Goal: Book appointment/travel/reservation

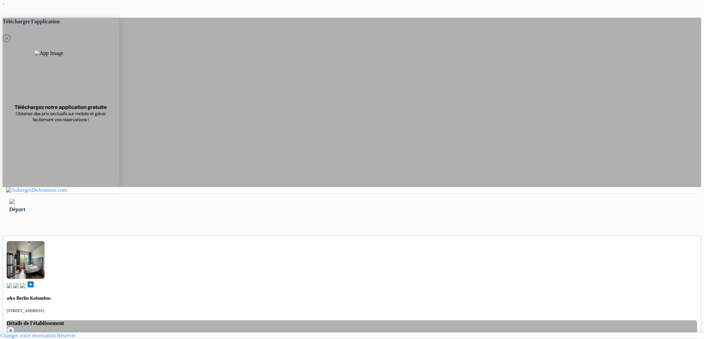
type input "Ardonit"
type input "saliji"
type input "[EMAIL_ADDRESS][DOMAIN_NAME]"
select select "mk"
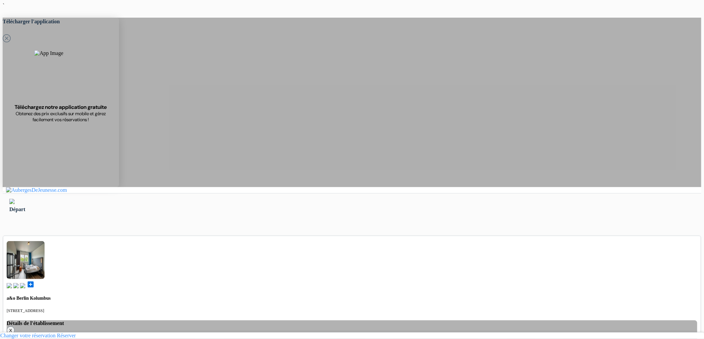
type input "070580897"
type input "Saliji"
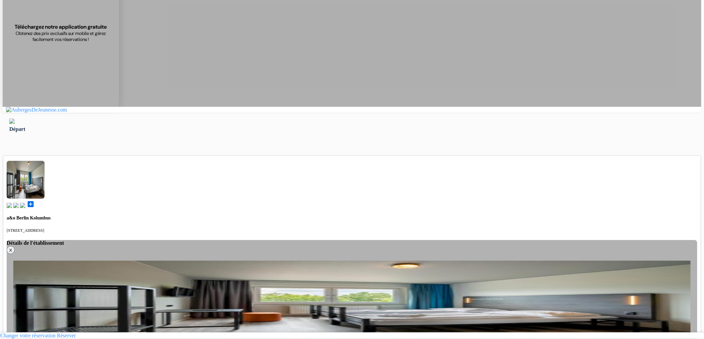
scroll to position [74, 0]
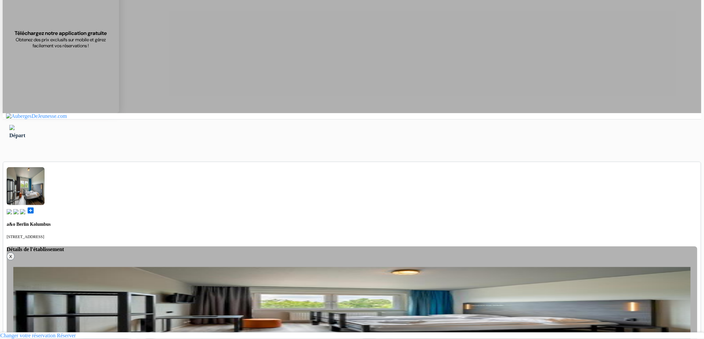
select select "15"
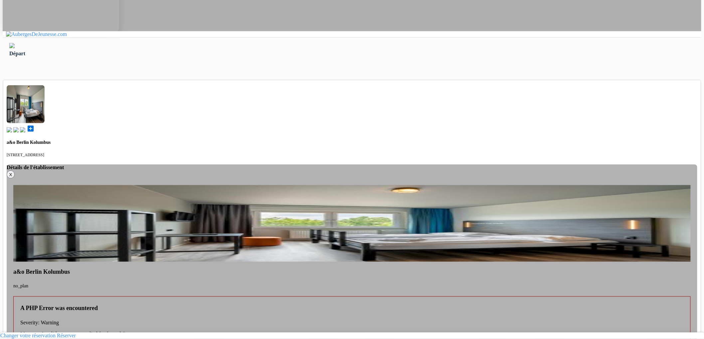
scroll to position [170, 0]
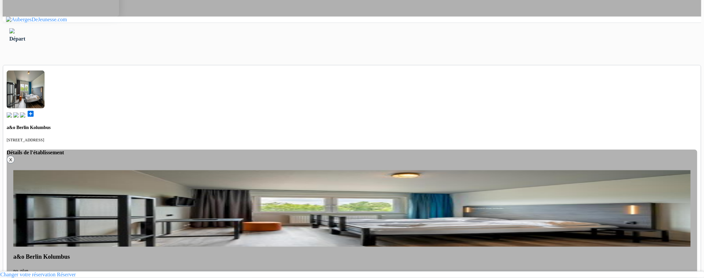
drag, startPoint x: 404, startPoint y: 277, endPoint x: 408, endPoint y: 184, distance: 93.6
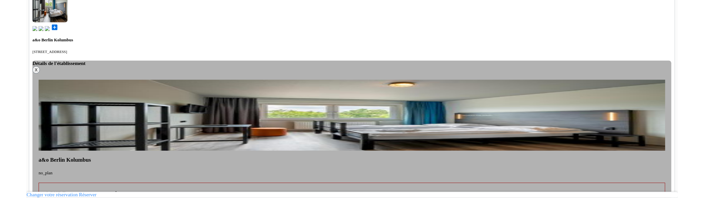
scroll to position [295, 0]
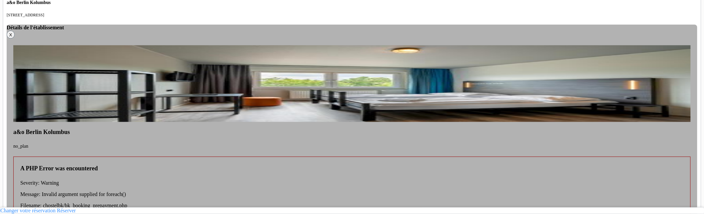
drag, startPoint x: 245, startPoint y: 195, endPoint x: 258, endPoint y: 188, distance: 14.3
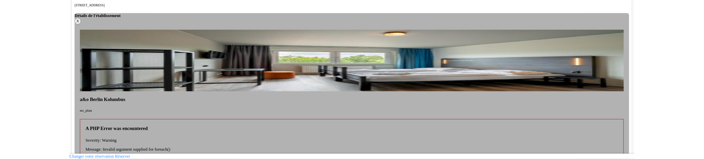
scroll to position [311, 0]
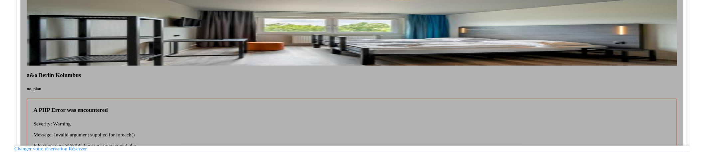
scroll to position [350, 0]
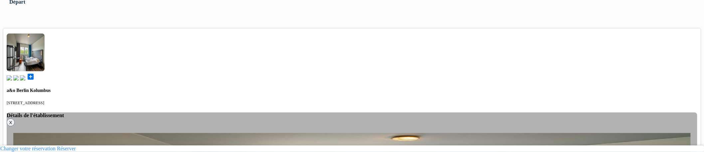
scroll to position [165, 0]
